Goal: Check status: Check status

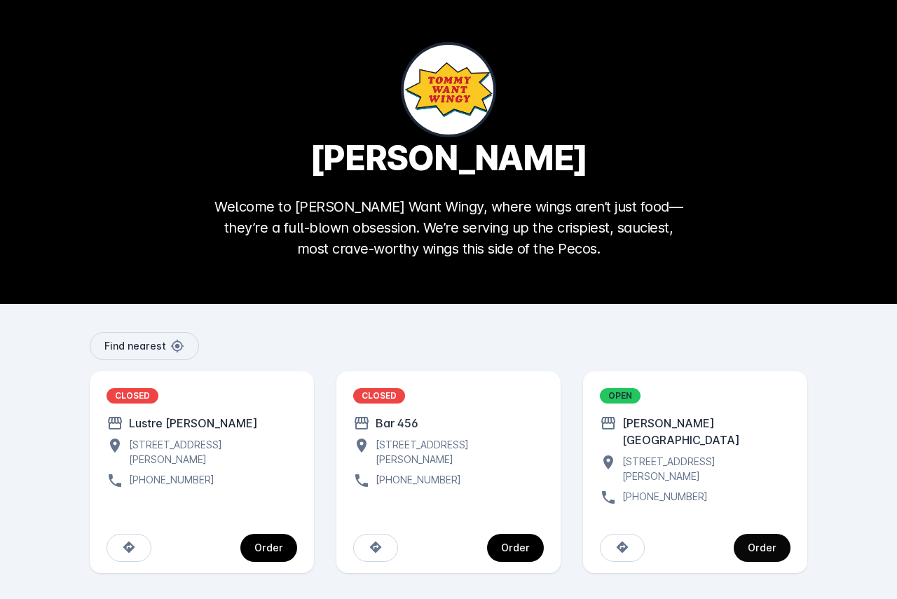
click at [761, 543] on div "Order" at bounding box center [761, 548] width 29 height 10
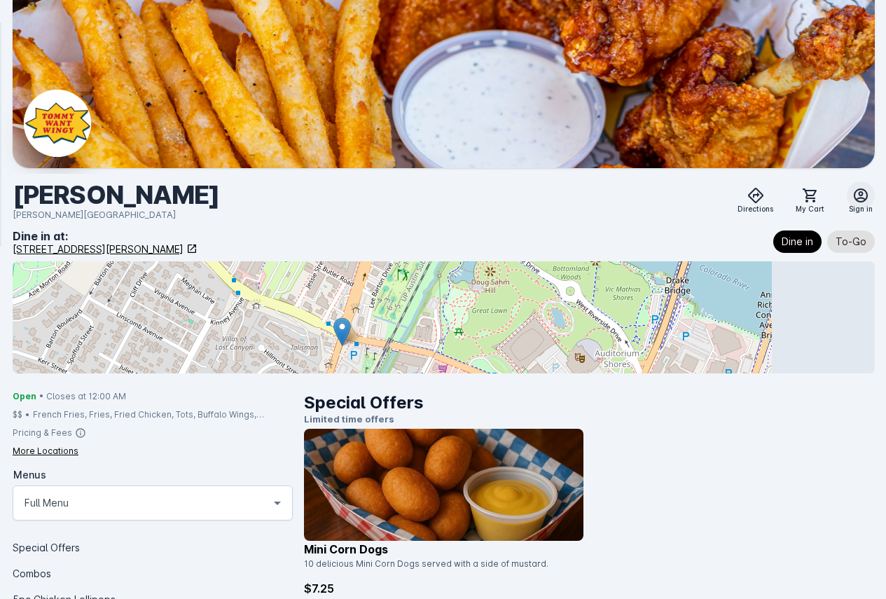
click at [852, 192] on icon at bounding box center [860, 195] width 17 height 17
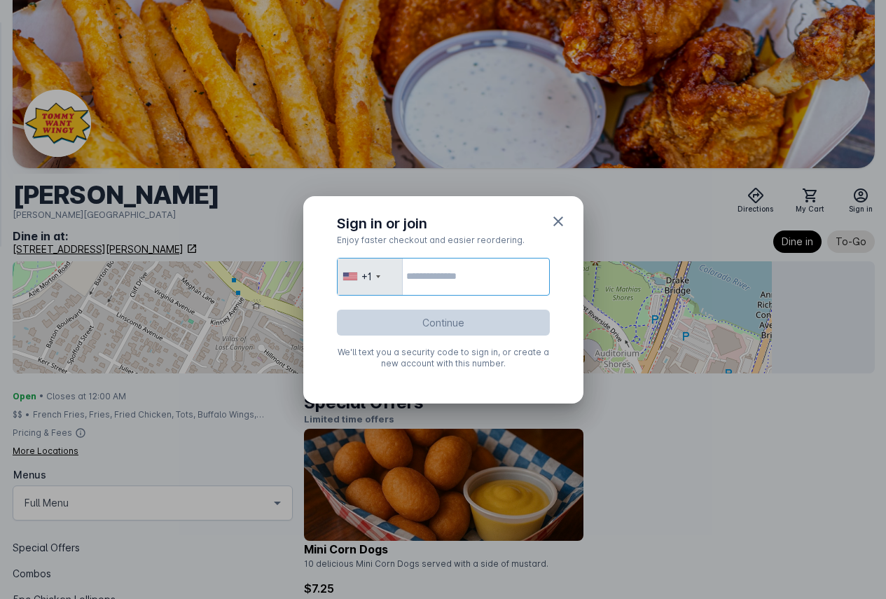
click at [453, 274] on input "tel" at bounding box center [443, 277] width 213 height 38
type input "**********"
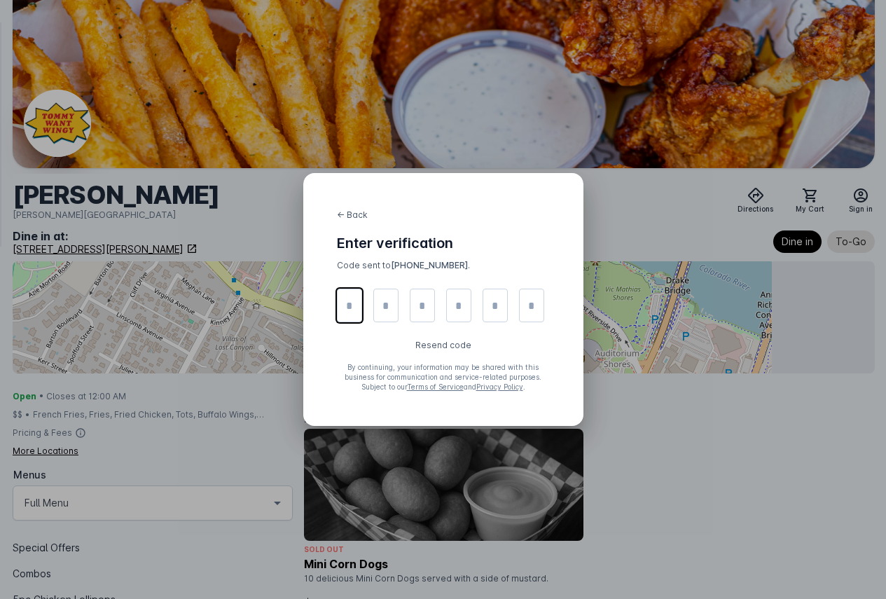
type input "*"
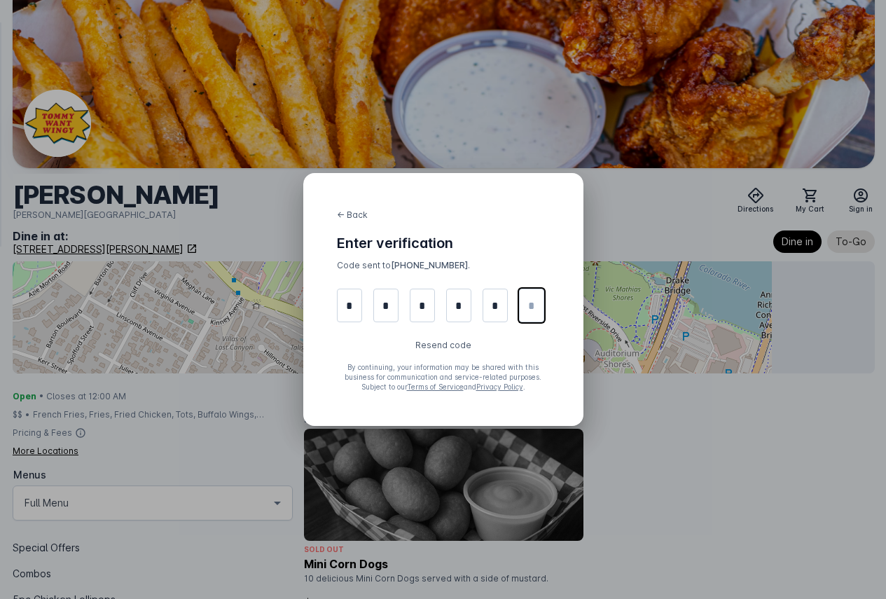
type input "*"
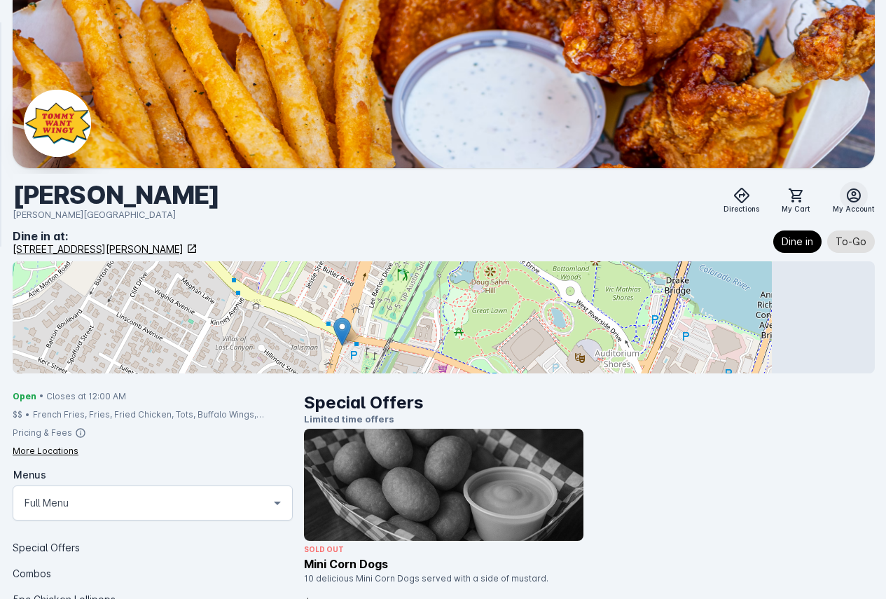
click at [845, 198] on icon at bounding box center [853, 195] width 17 height 17
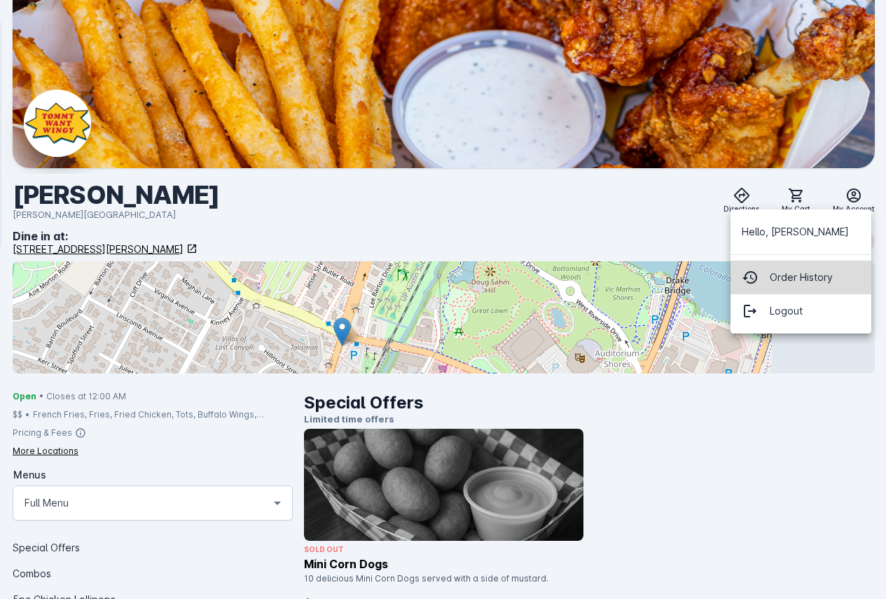
click at [820, 272] on span "Order History" at bounding box center [801, 277] width 63 height 17
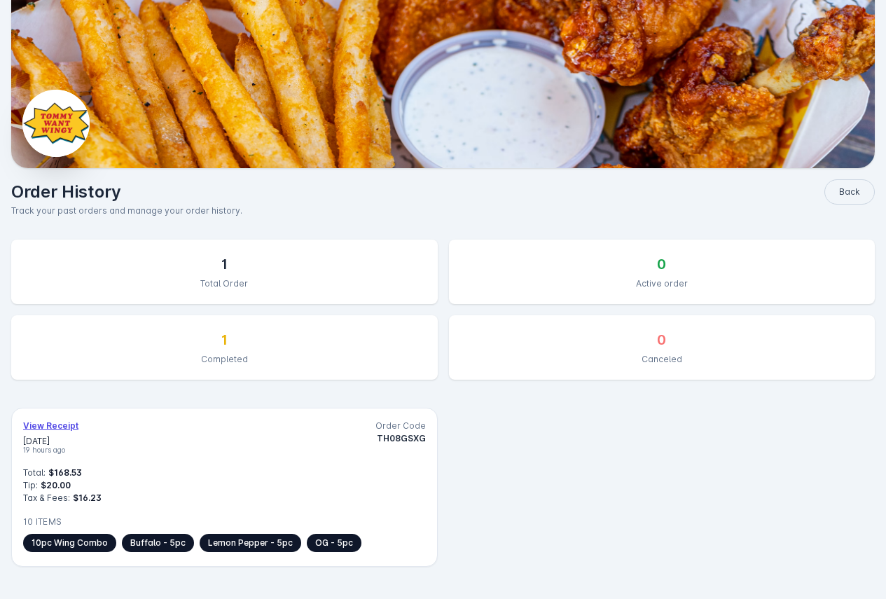
click at [78, 420] on span "View Receipt" at bounding box center [50, 426] width 55 height 13
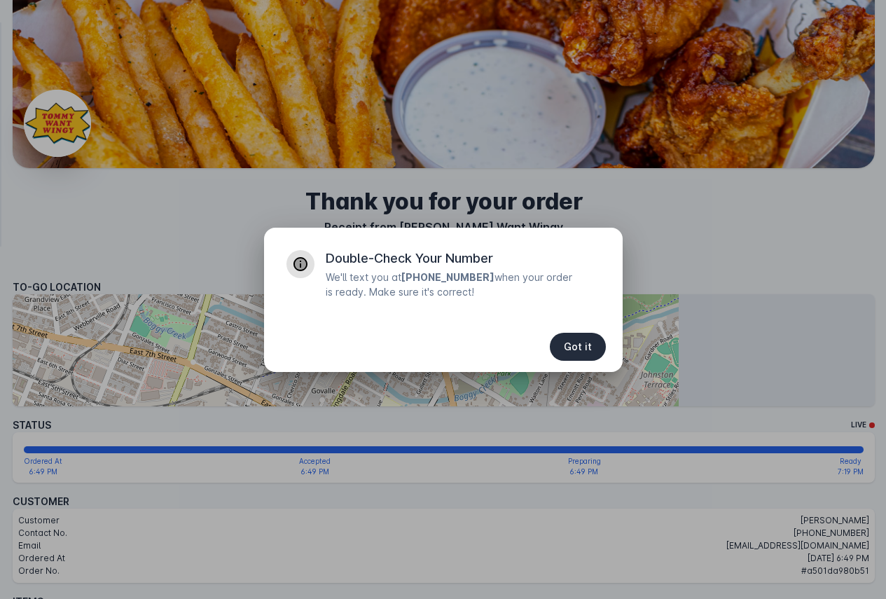
click at [574, 346] on span "Got it" at bounding box center [578, 347] width 28 height 10
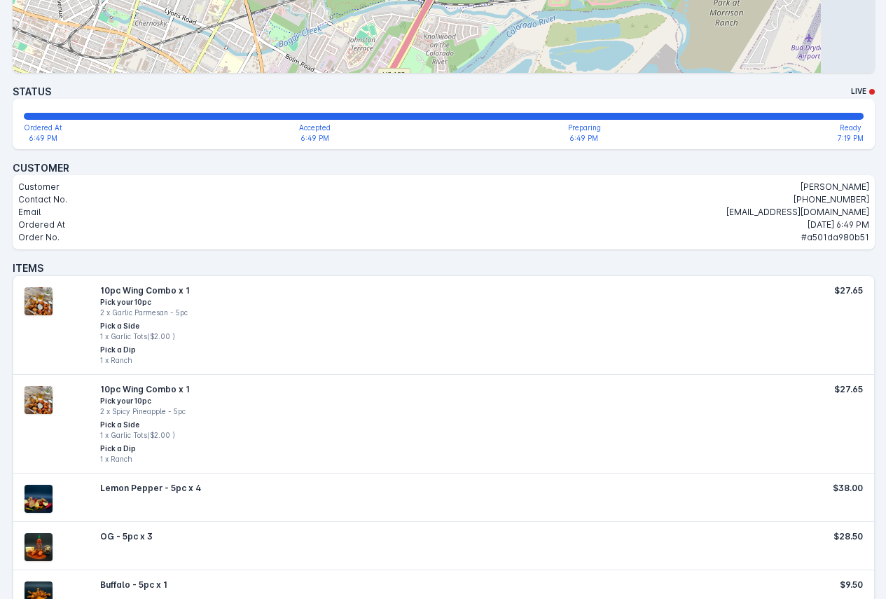
scroll to position [132, 0]
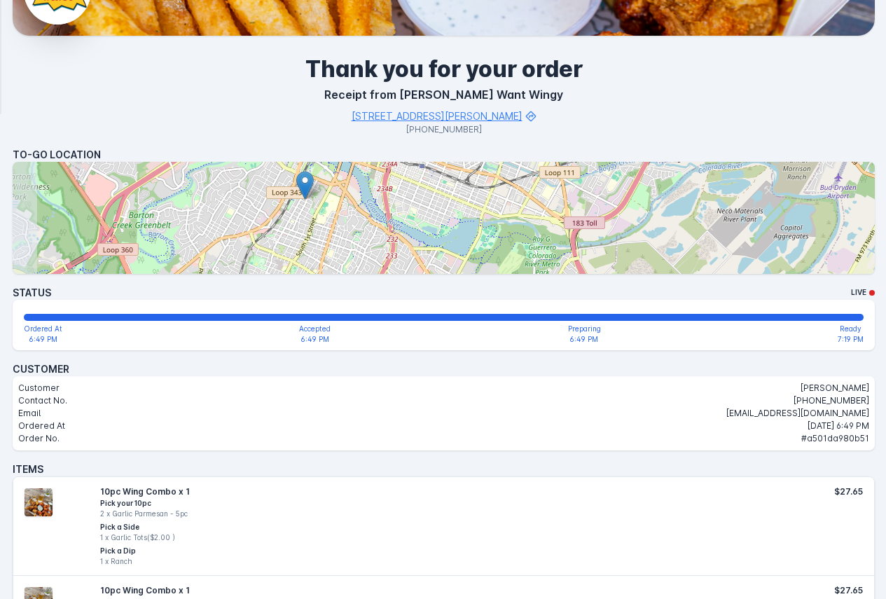
drag, startPoint x: 256, startPoint y: 212, endPoint x: 490, endPoint y: 171, distance: 237.6
click at [490, 171] on div at bounding box center [444, 218] width 862 height 112
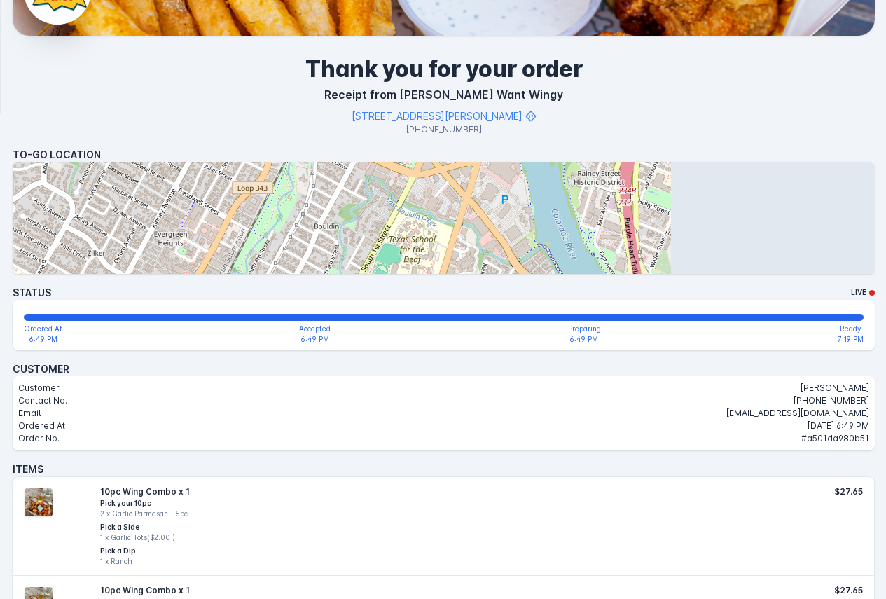
click at [398, 273] on div at bounding box center [444, 218] width 862 height 112
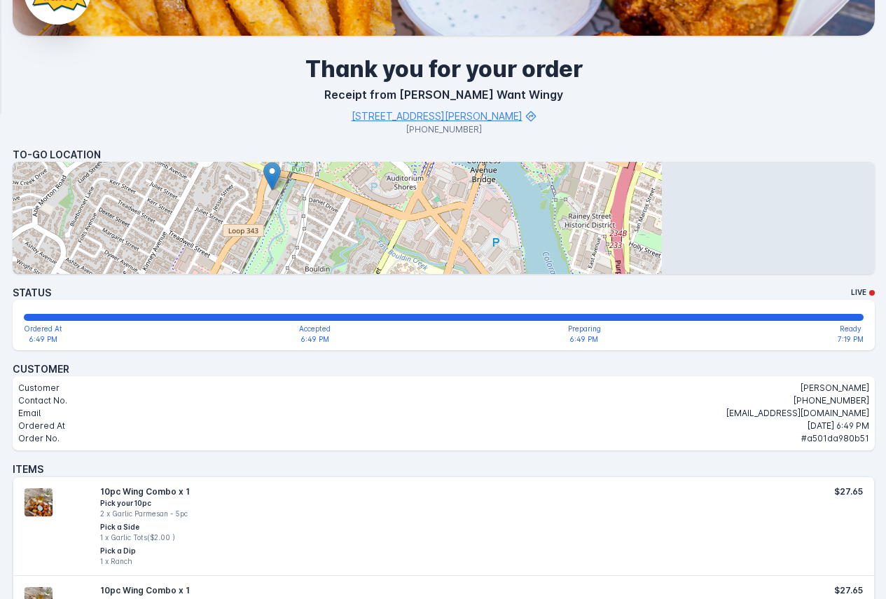
drag, startPoint x: 417, startPoint y: 232, endPoint x: 411, endPoint y: 270, distance: 39.0
click at [411, 270] on div at bounding box center [444, 218] width 862 height 112
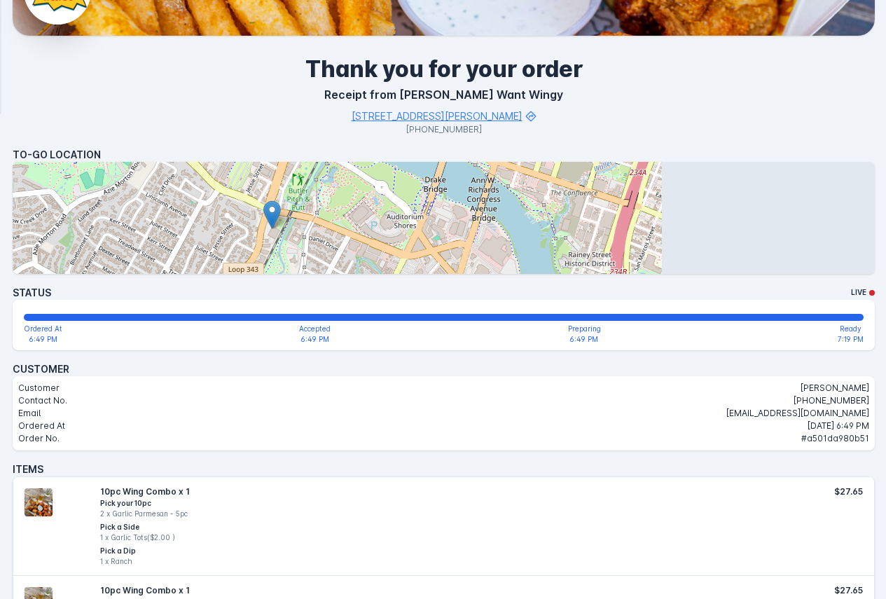
drag, startPoint x: 431, startPoint y: 225, endPoint x: 434, endPoint y: 265, distance: 40.1
click at [434, 265] on div at bounding box center [444, 218] width 862 height 112
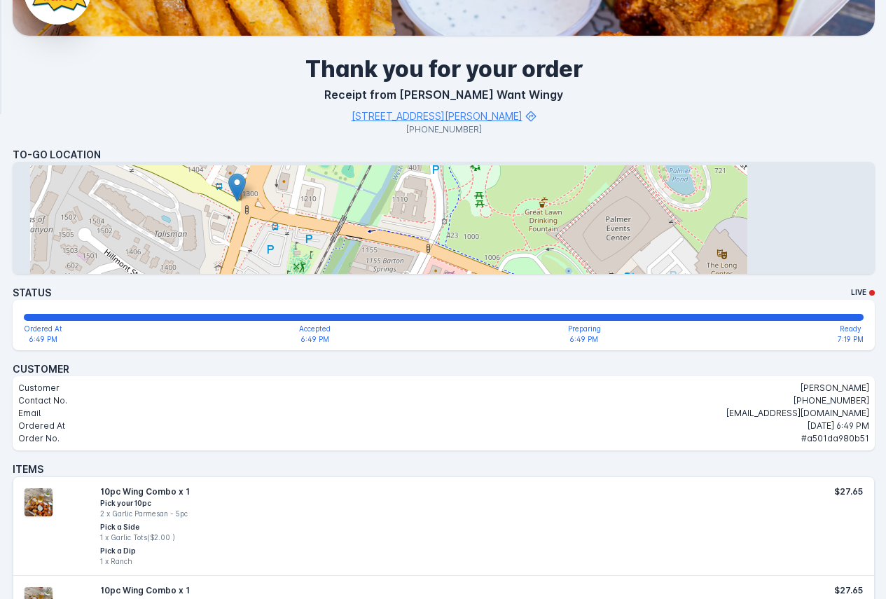
drag, startPoint x: 380, startPoint y: 242, endPoint x: 414, endPoint y: 269, distance: 43.3
click at [414, 269] on div at bounding box center [444, 218] width 862 height 112
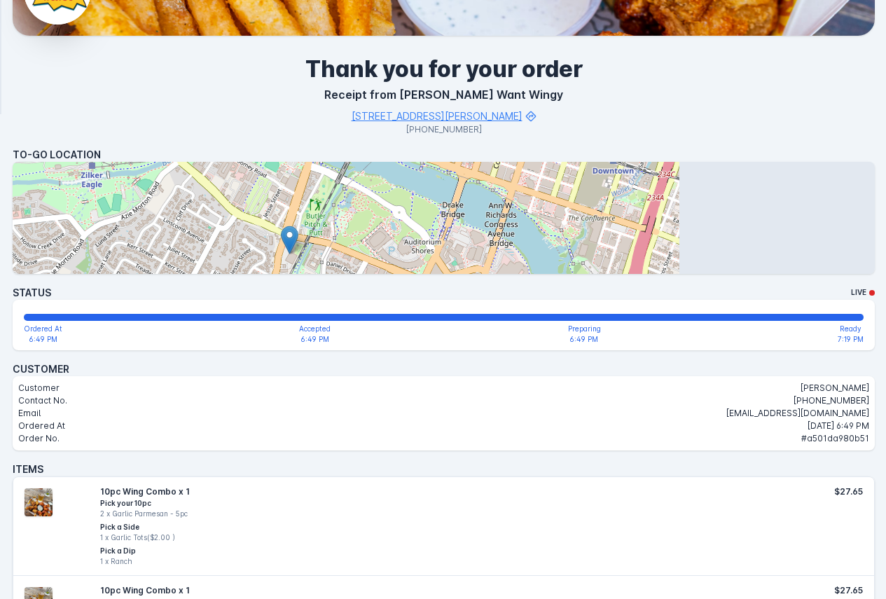
click at [779, 237] on div "Thank you for your order Receipt from [PERSON_NAME] Want Wingy [STREET_ADDRESS]…" at bounding box center [443, 444] width 885 height 1152
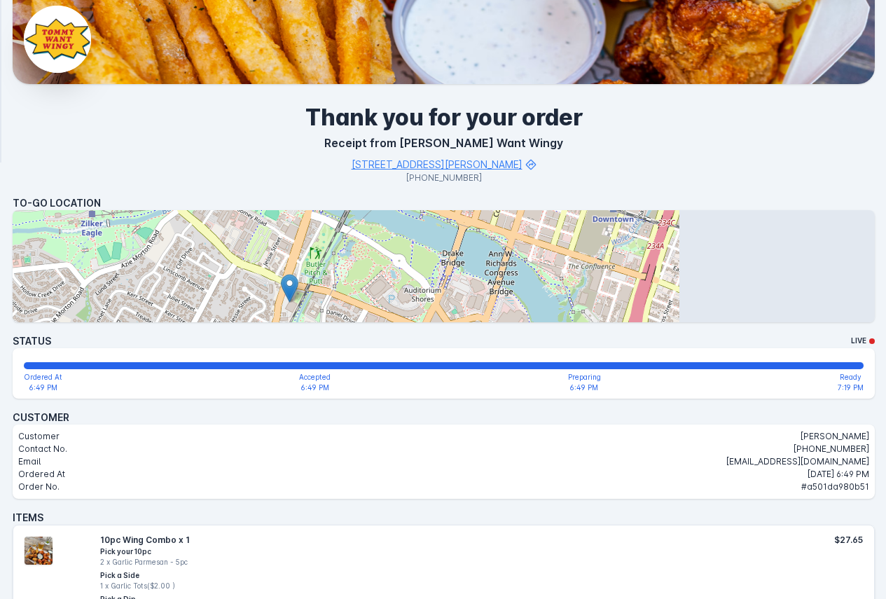
scroll to position [0, 0]
